Goal: Task Accomplishment & Management: Manage account settings

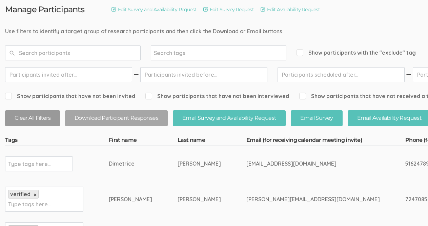
scroll to position [67, 0]
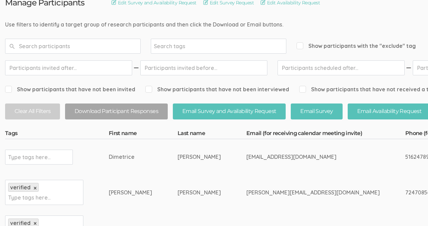
click at [23, 161] on input "text" at bounding box center [29, 157] width 42 height 9
type input "verified by JHM"
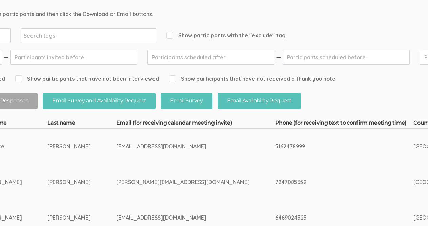
scroll to position [77, 0]
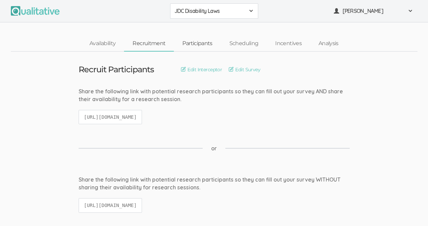
click at [197, 45] on link "Participants" at bounding box center [197, 43] width 47 height 15
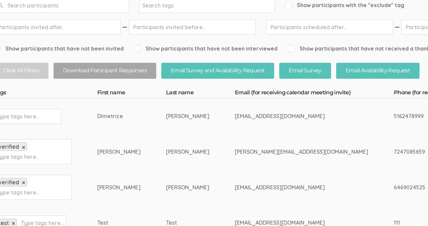
scroll to position [107, 0]
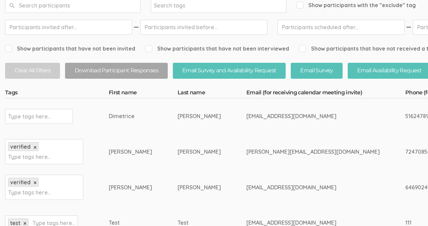
click at [46, 120] on input "text" at bounding box center [29, 116] width 42 height 9
type input "verified by JHM"
click at [93, 119] on td "verified by JHM × Type tags here..." at bounding box center [57, 116] width 104 height 36
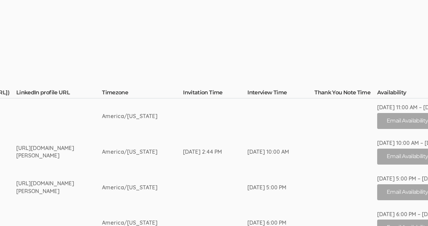
scroll to position [107, 1135]
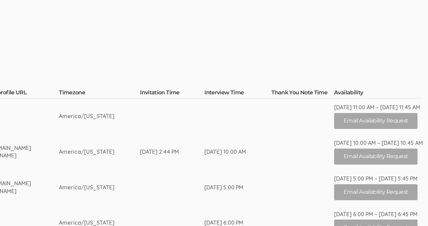
click at [334, 107] on td "[DATE] 8:10 PM" at bounding box center [303, 116] width 63 height 36
click at [338, 107] on div "[DATE] 11:00 AM – [DATE] 11:45 AM" at bounding box center [378, 107] width 89 height 8
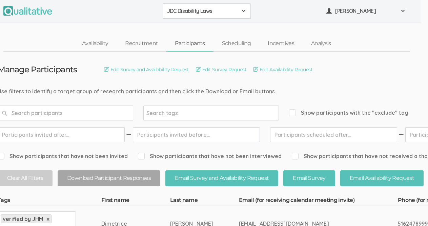
scroll to position [0, 5]
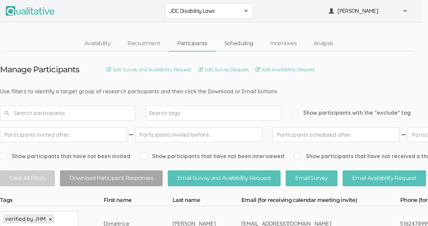
click at [239, 43] on link "Scheduling" at bounding box center [239, 43] width 46 height 15
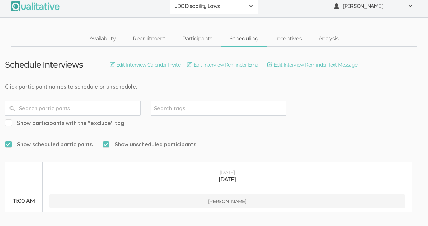
scroll to position [27, 0]
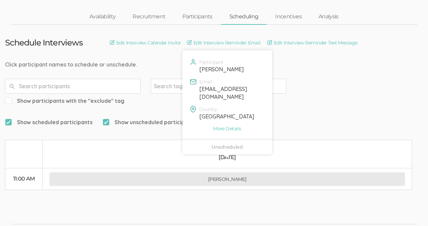
click at [226, 172] on button "[PERSON_NAME]" at bounding box center [227, 179] width 356 height 14
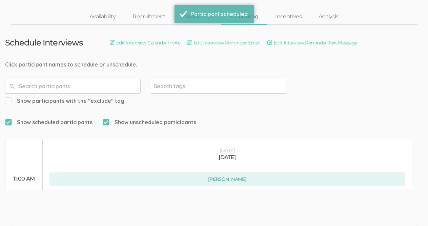
scroll to position [0, 0]
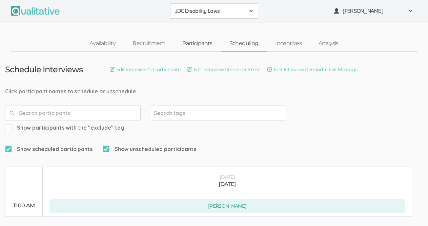
click at [194, 44] on link "Participants" at bounding box center [197, 43] width 47 height 15
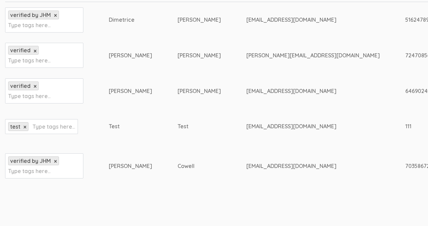
scroll to position [204, 1]
drag, startPoint x: 205, startPoint y: 92, endPoint x: 261, endPoint y: 90, distance: 56.7
copy tr "[EMAIL_ADDRESS][DOMAIN_NAME]"
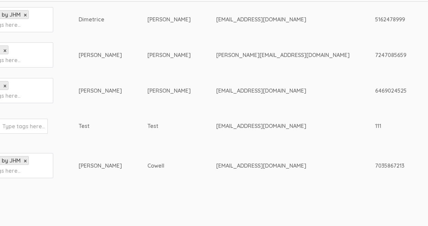
scroll to position [204, 34]
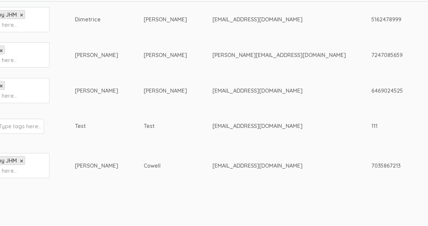
drag, startPoint x: 330, startPoint y: 91, endPoint x: 294, endPoint y: 90, distance: 36.3
copy tr "6469024525"
